Goal: Task Accomplishment & Management: Manage account settings

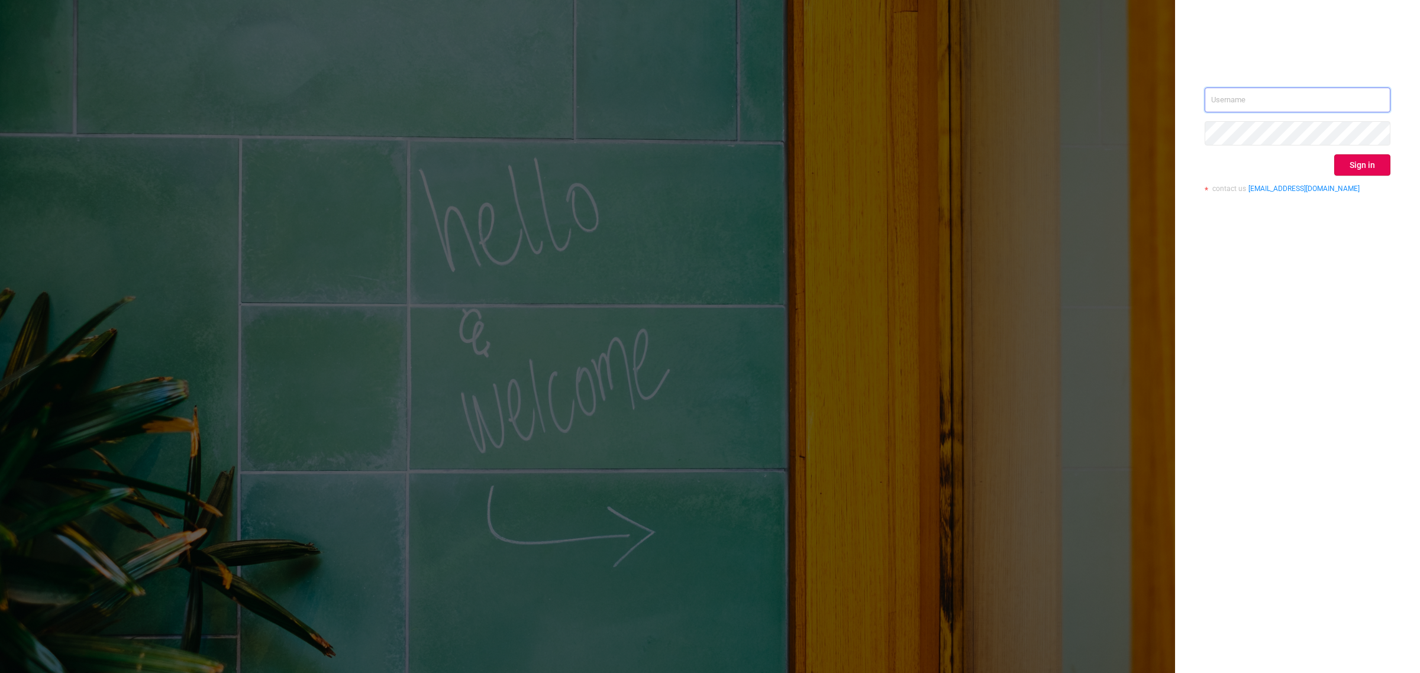
click at [1223, 111] on input "text" at bounding box center [1297, 100] width 186 height 25
type input "[EMAIL_ADDRESS][DOMAIN_NAME]"
click at [1358, 160] on button "Sign in" at bounding box center [1362, 164] width 56 height 21
